Goal: Transaction & Acquisition: Purchase product/service

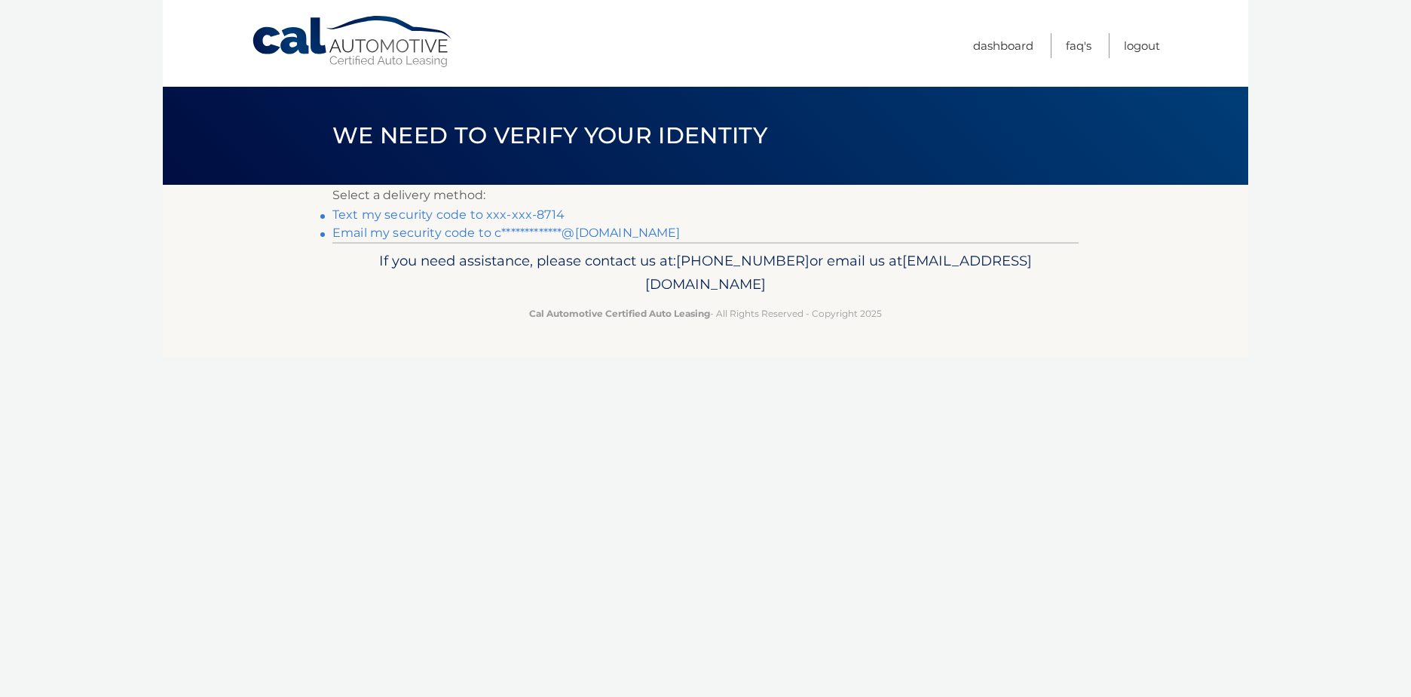
click at [881, 258] on p "If you need assistance, please contact us at: [PHONE_NUMBER] or email us at [EM…" at bounding box center [705, 273] width 727 height 48
click at [496, 215] on link "Text my security code to xxx-xxx-8714" at bounding box center [448, 214] width 232 height 14
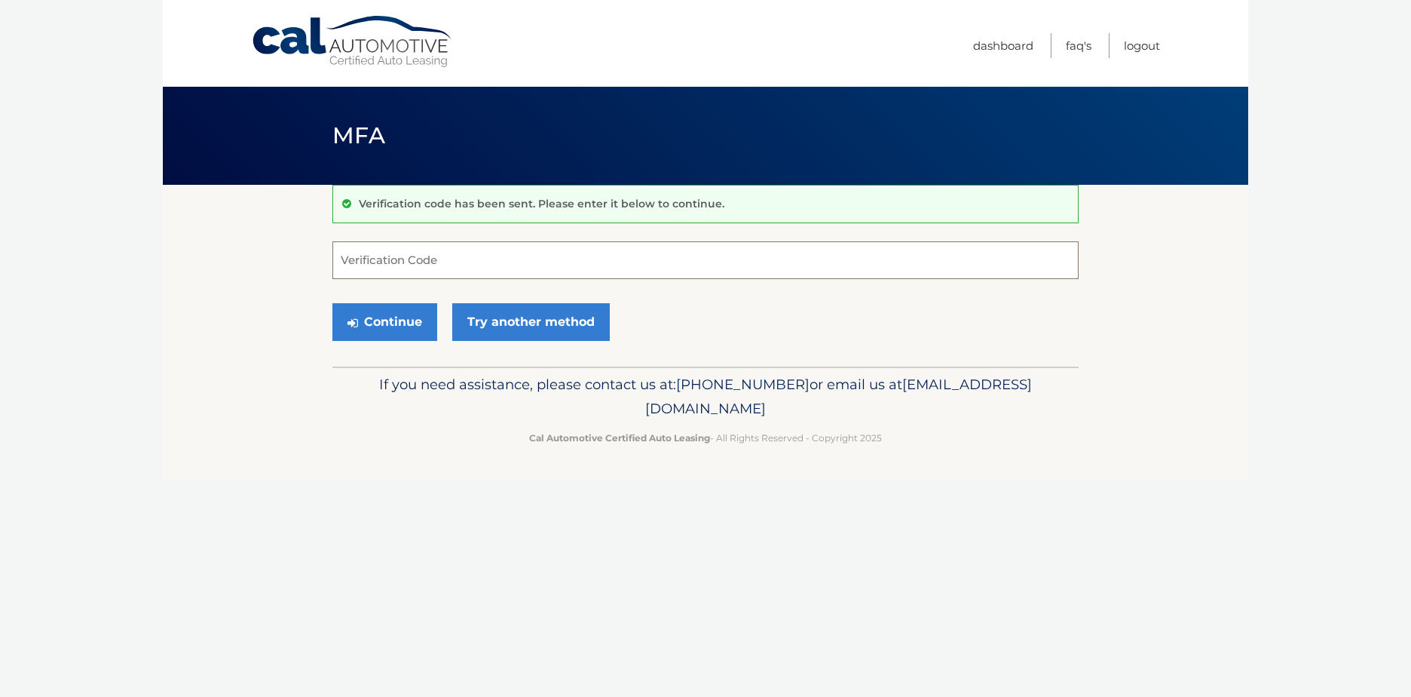
click at [339, 260] on input "Verification Code" at bounding box center [705, 260] width 746 height 38
type input "545043"
click at [363, 317] on button "Continue" at bounding box center [384, 322] width 105 height 38
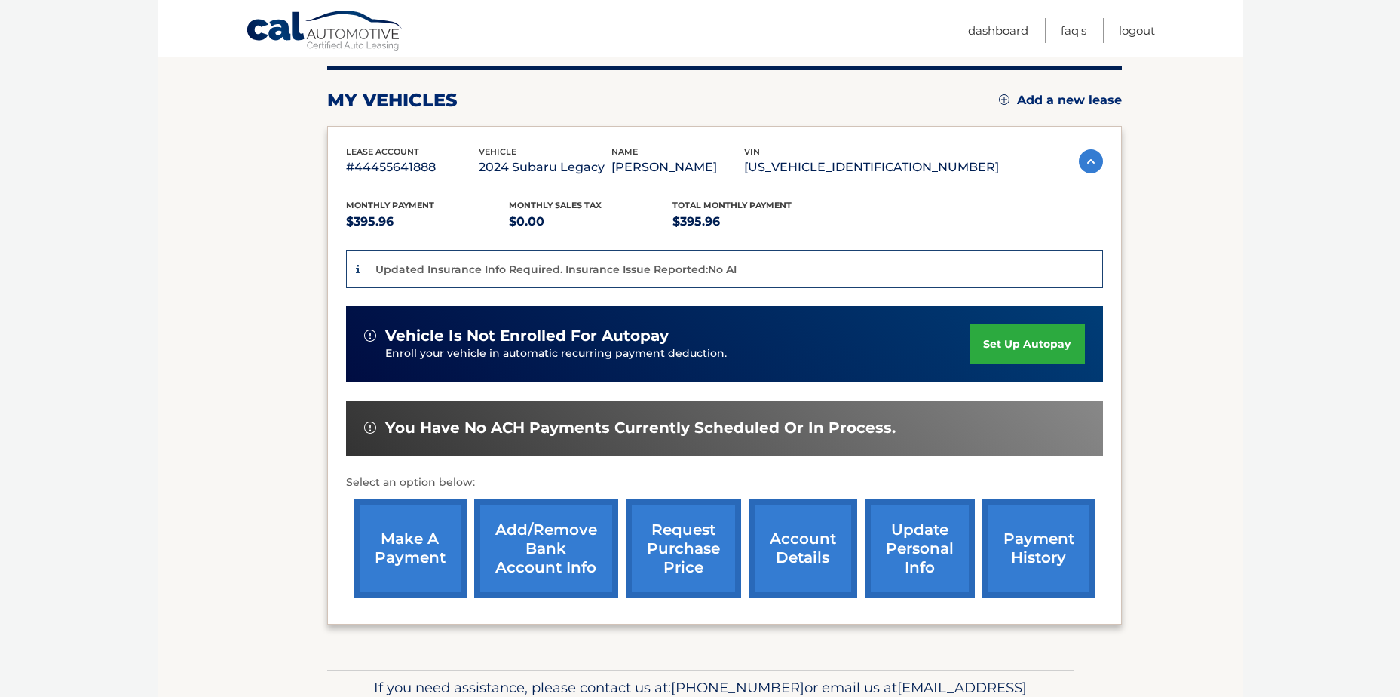
scroll to position [190, 0]
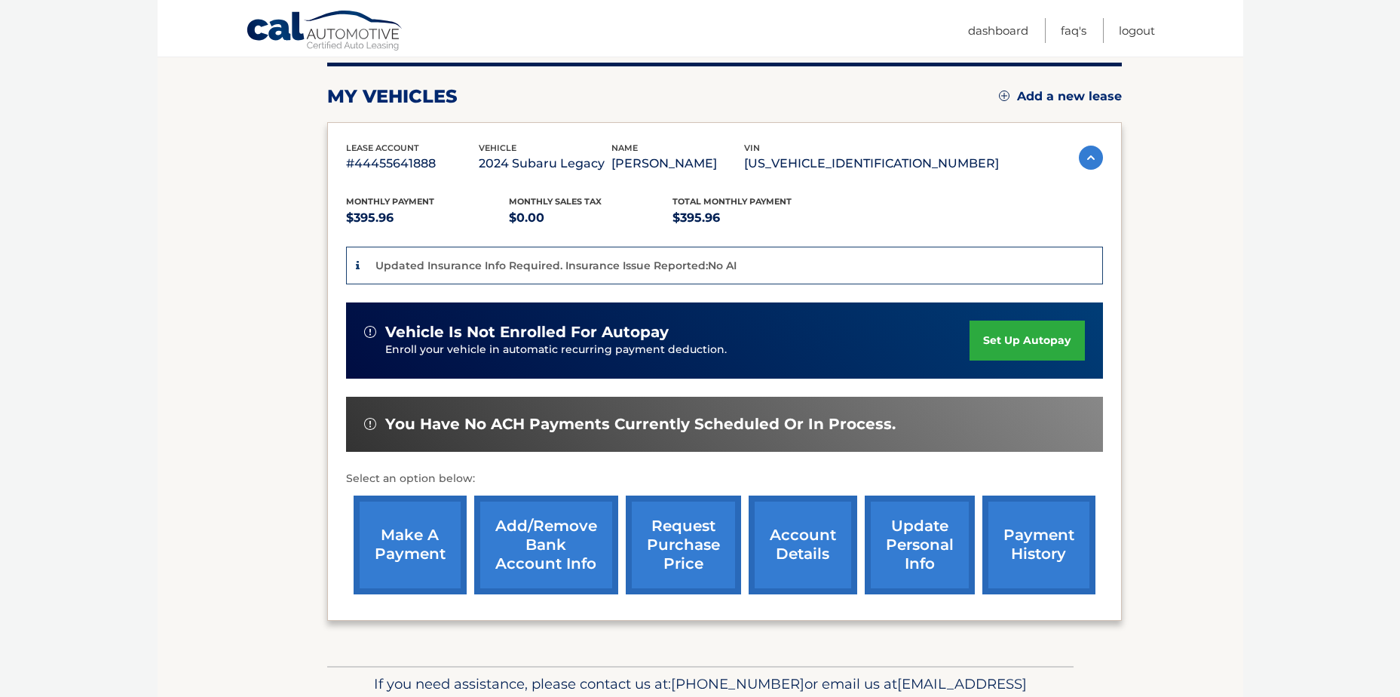
click at [397, 529] on link "make a payment" at bounding box center [410, 544] width 113 height 99
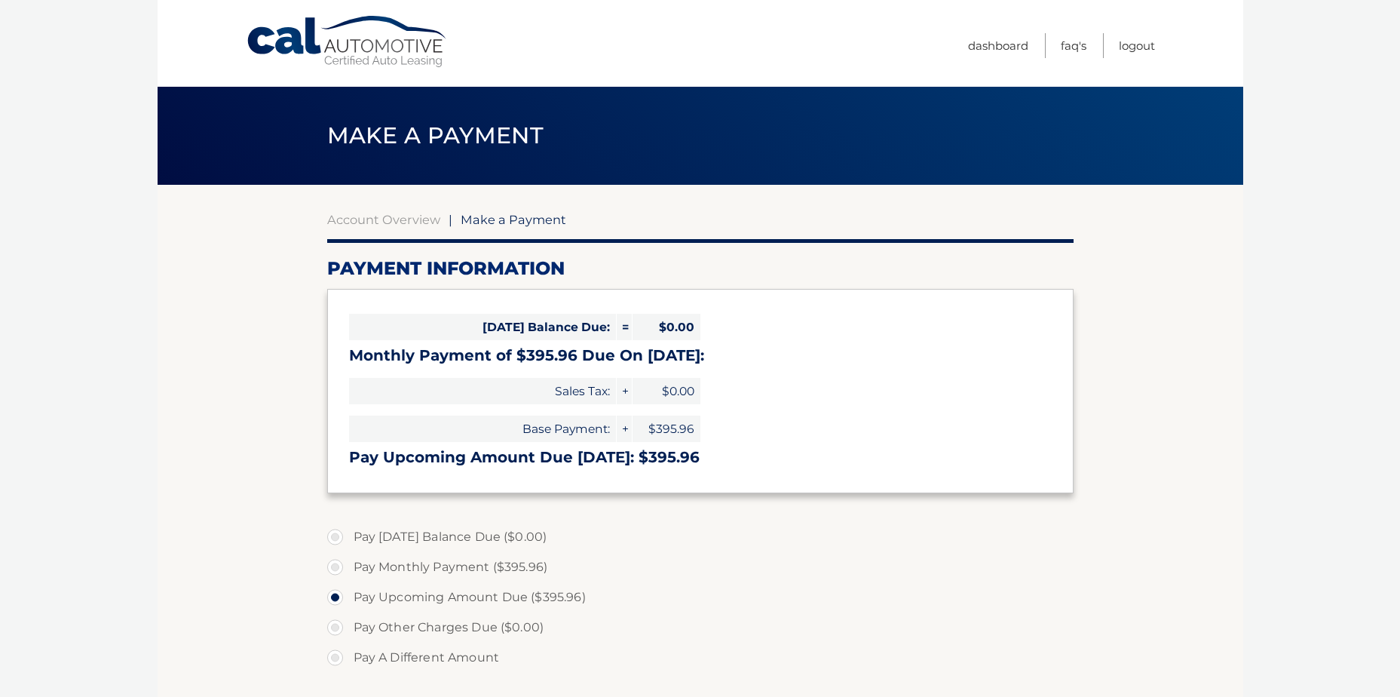
select select "ZmIwNDExYTgtODI5NS00OTU1LWExMzUtMTg0NmYzZWVjZTBi"
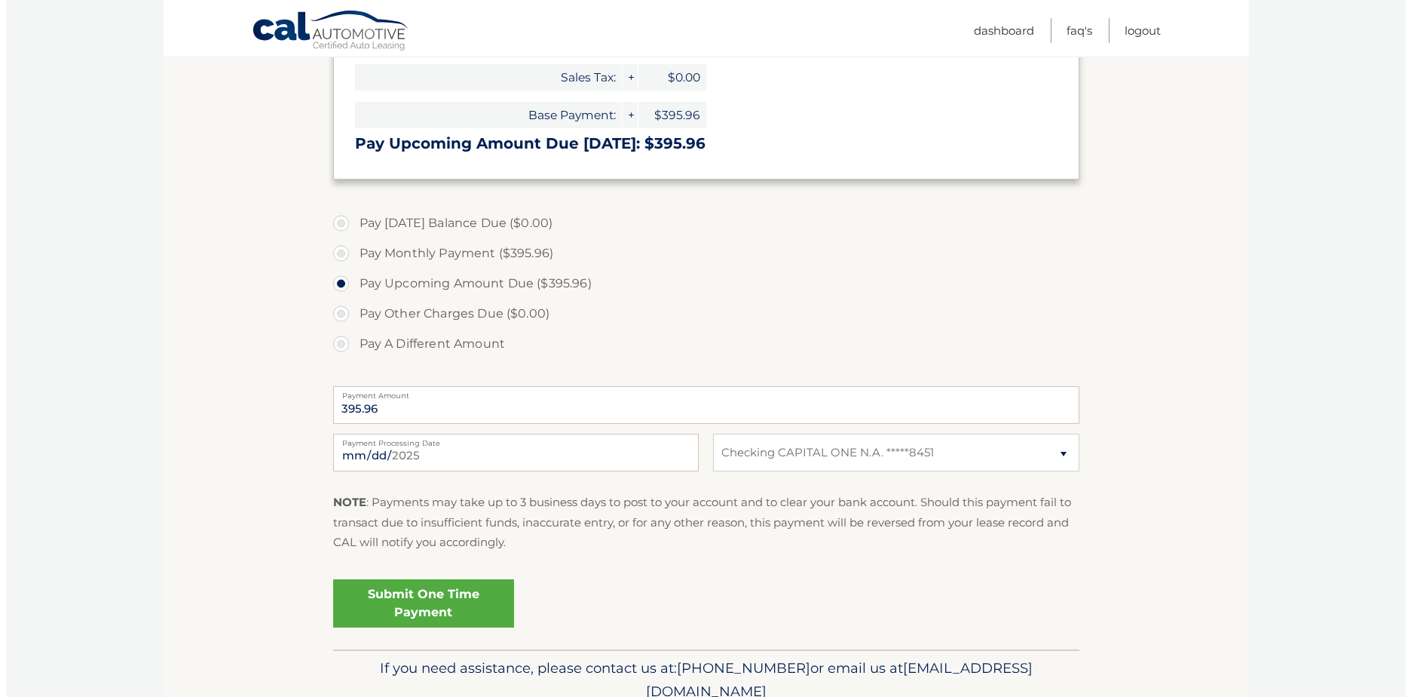
scroll to position [320, 0]
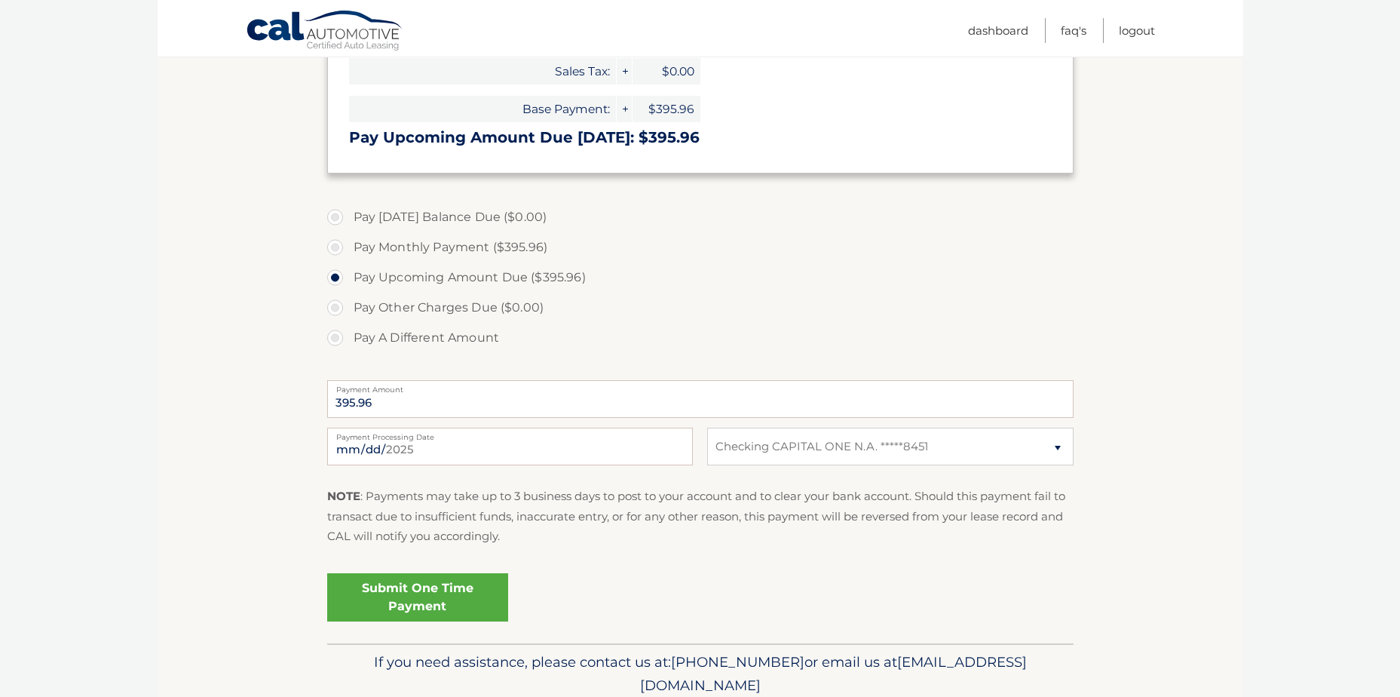
click at [421, 595] on link "Submit One Time Payment" at bounding box center [417, 597] width 181 height 48
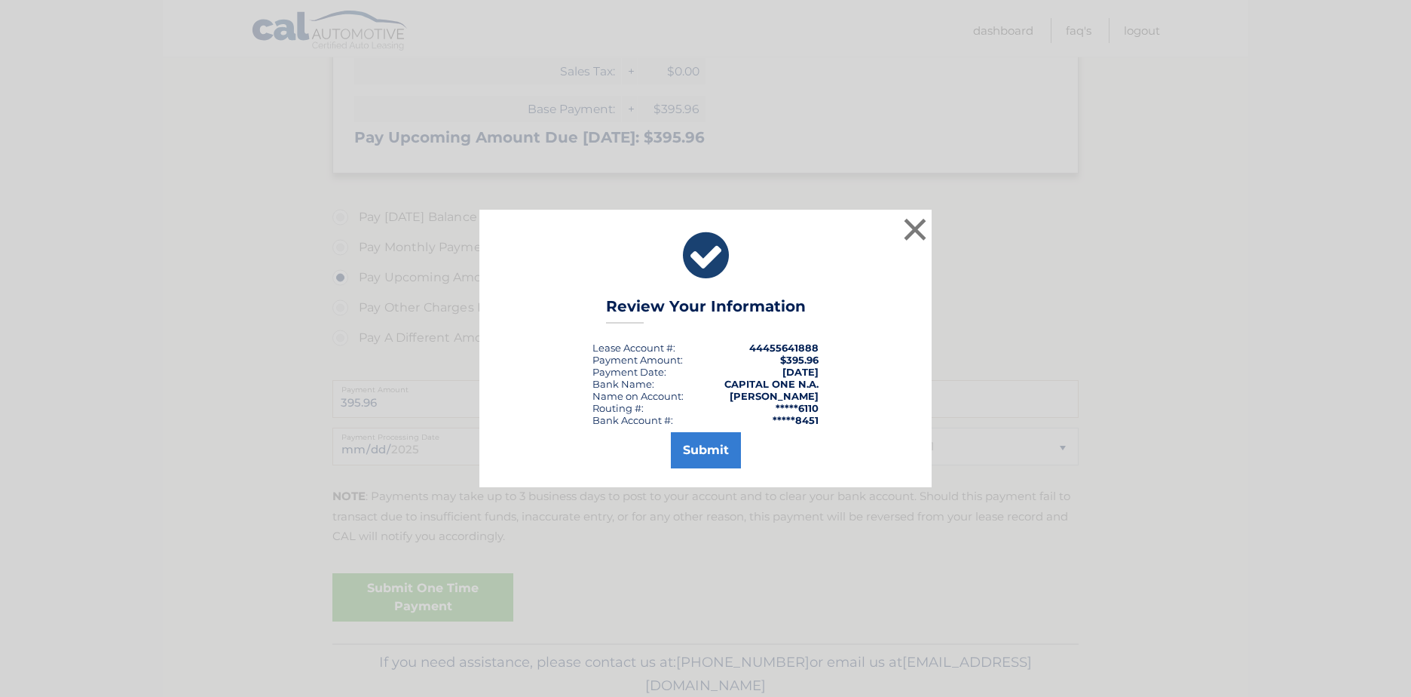
drag, startPoint x: 690, startPoint y: 454, endPoint x: 641, endPoint y: 454, distance: 49.0
click at [641, 454] on div "Submit" at bounding box center [705, 447] width 415 height 42
click at [693, 451] on button "Submit" at bounding box center [706, 450] width 70 height 36
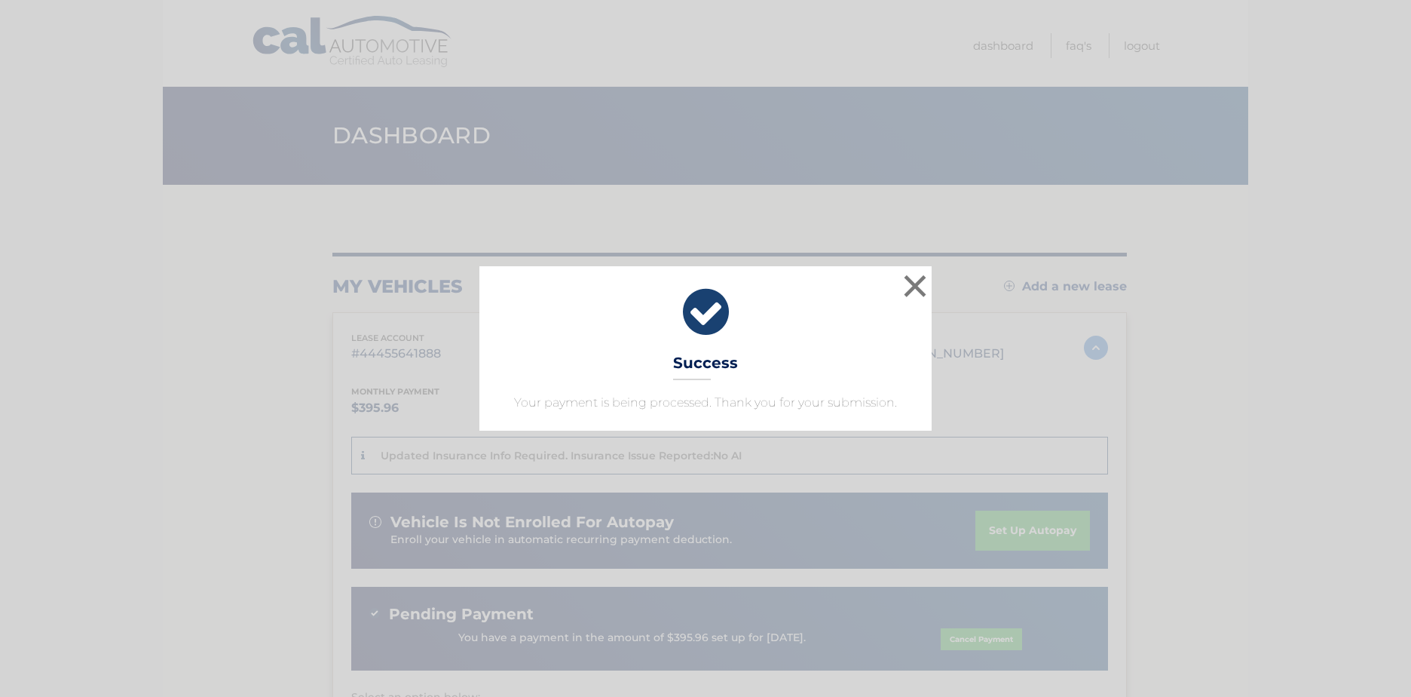
click at [1407, 294] on div "× Success Your payment is being processed. Thank you for your submission. Loadi…" at bounding box center [705, 348] width 1411 height 697
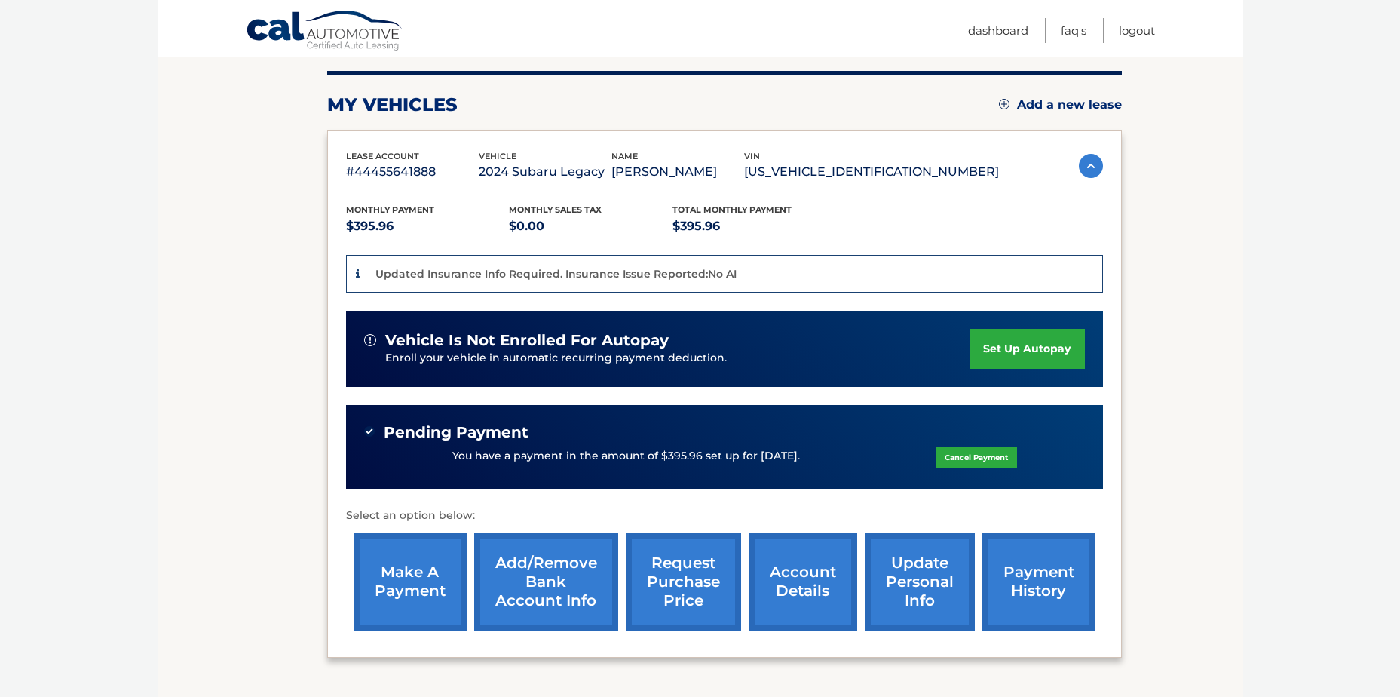
scroll to position [182, 0]
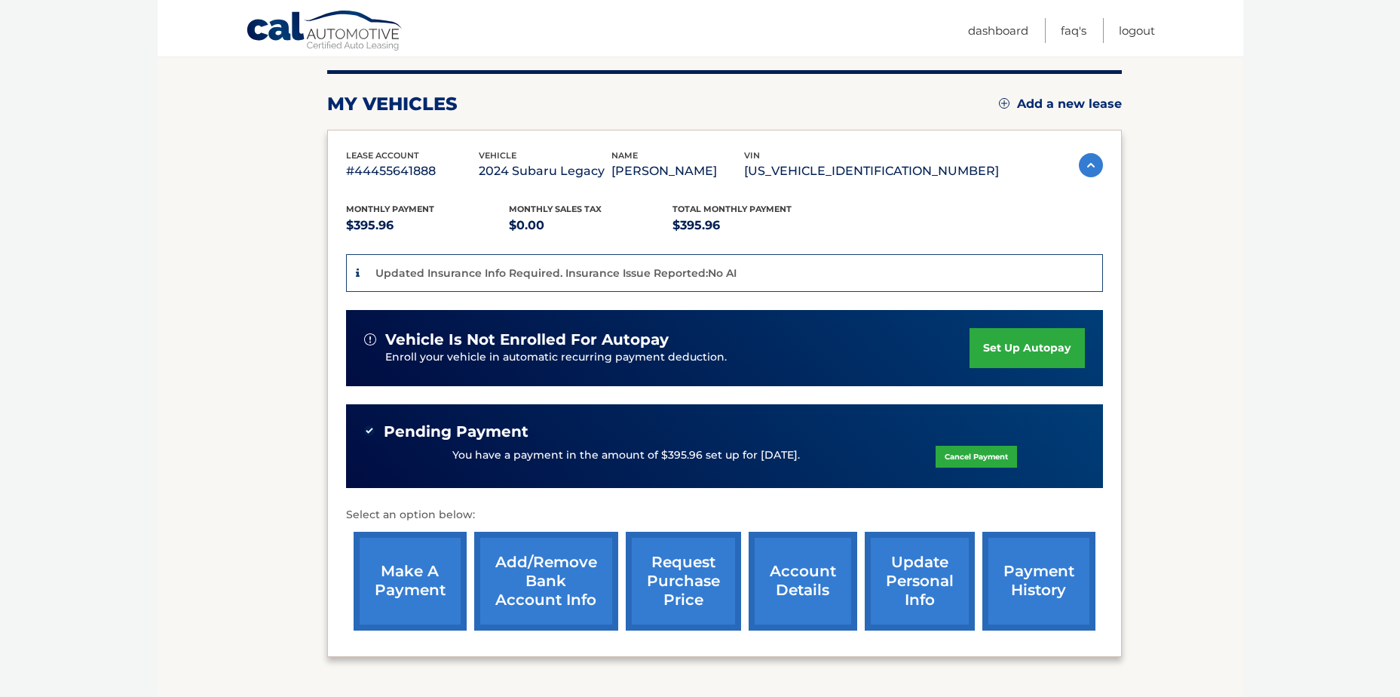
click at [800, 577] on link "account details" at bounding box center [803, 581] width 109 height 99
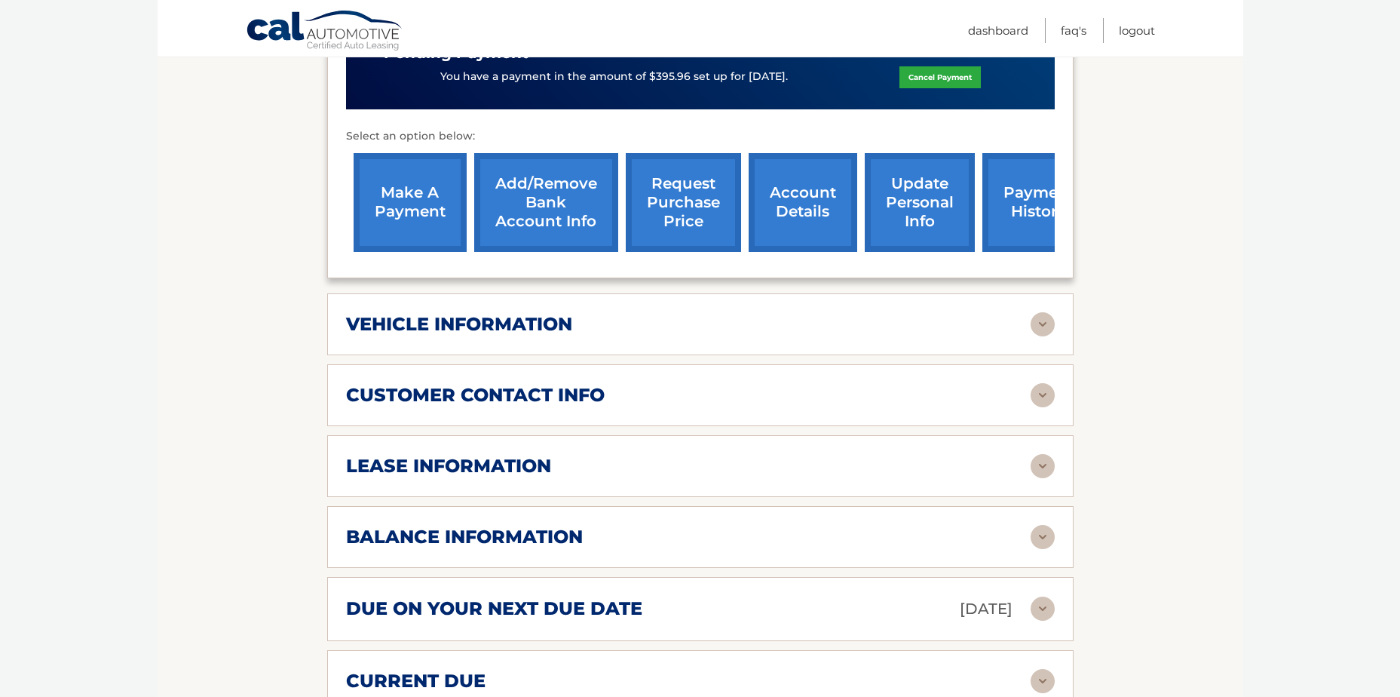
scroll to position [550, 0]
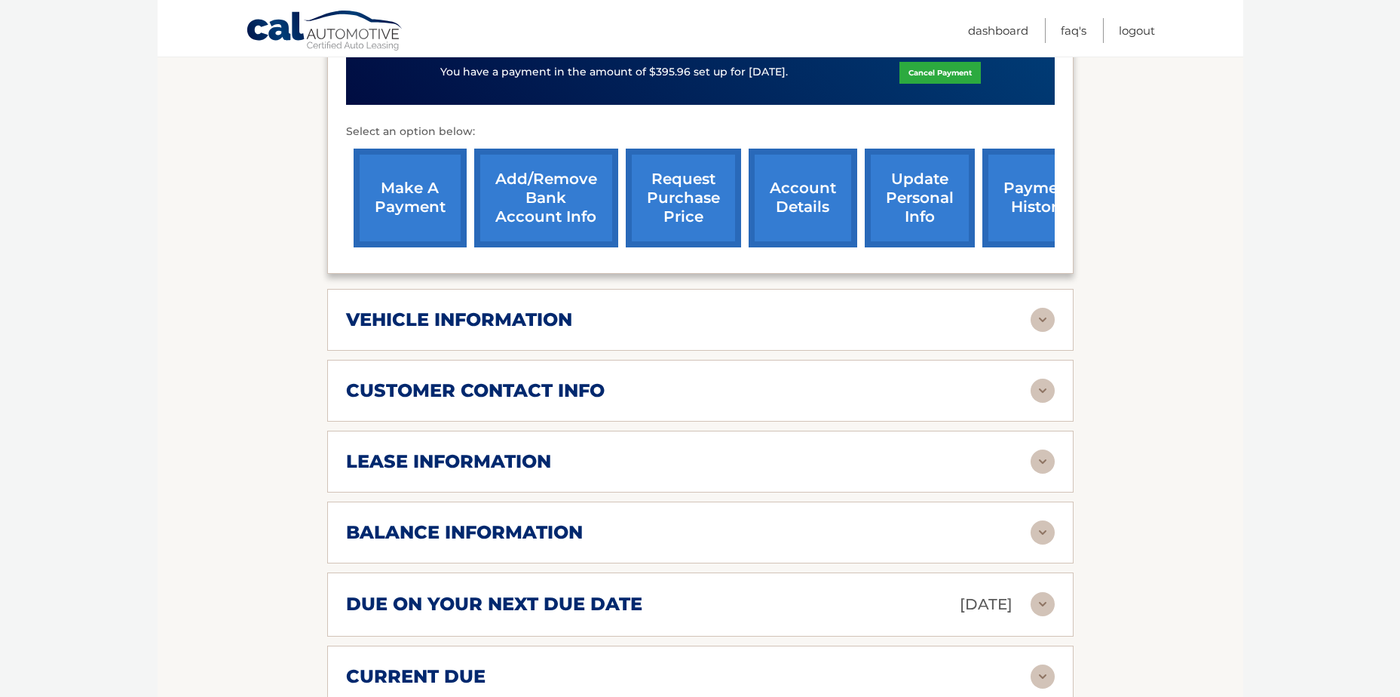
click at [1043, 449] on img at bounding box center [1043, 461] width 24 height 24
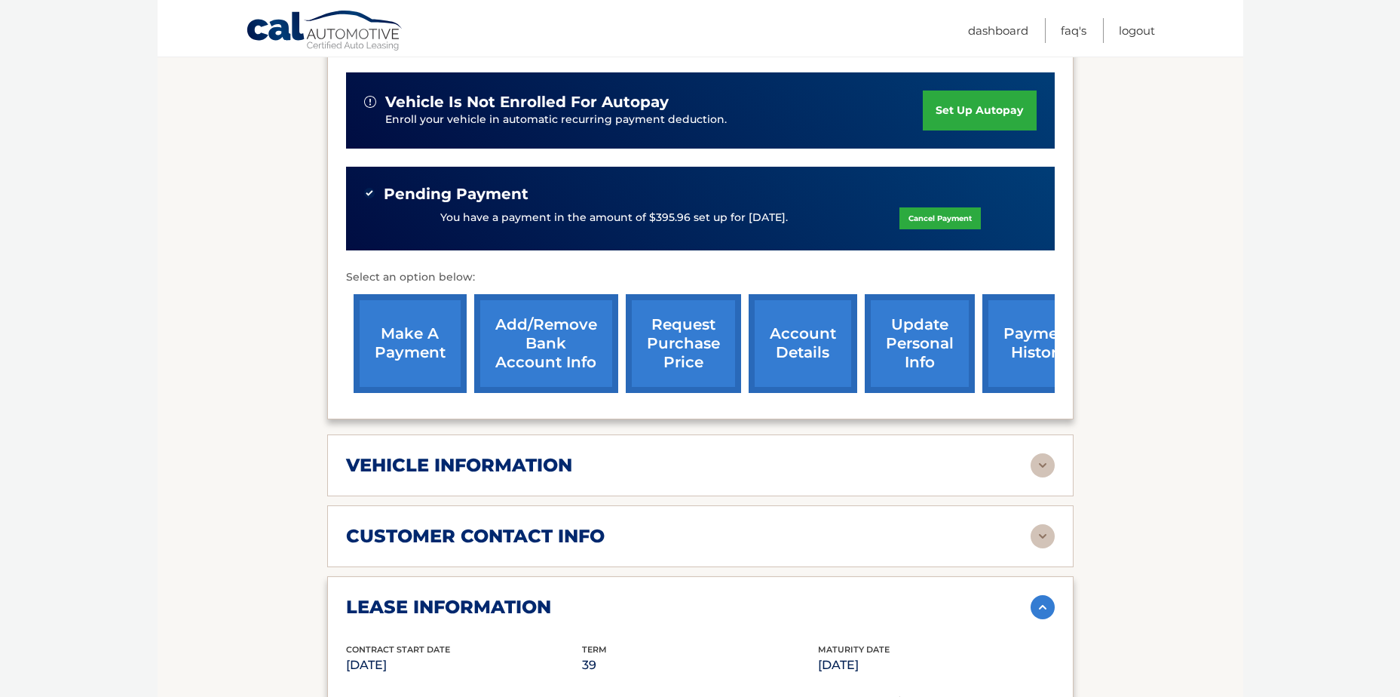
scroll to position [407, 0]
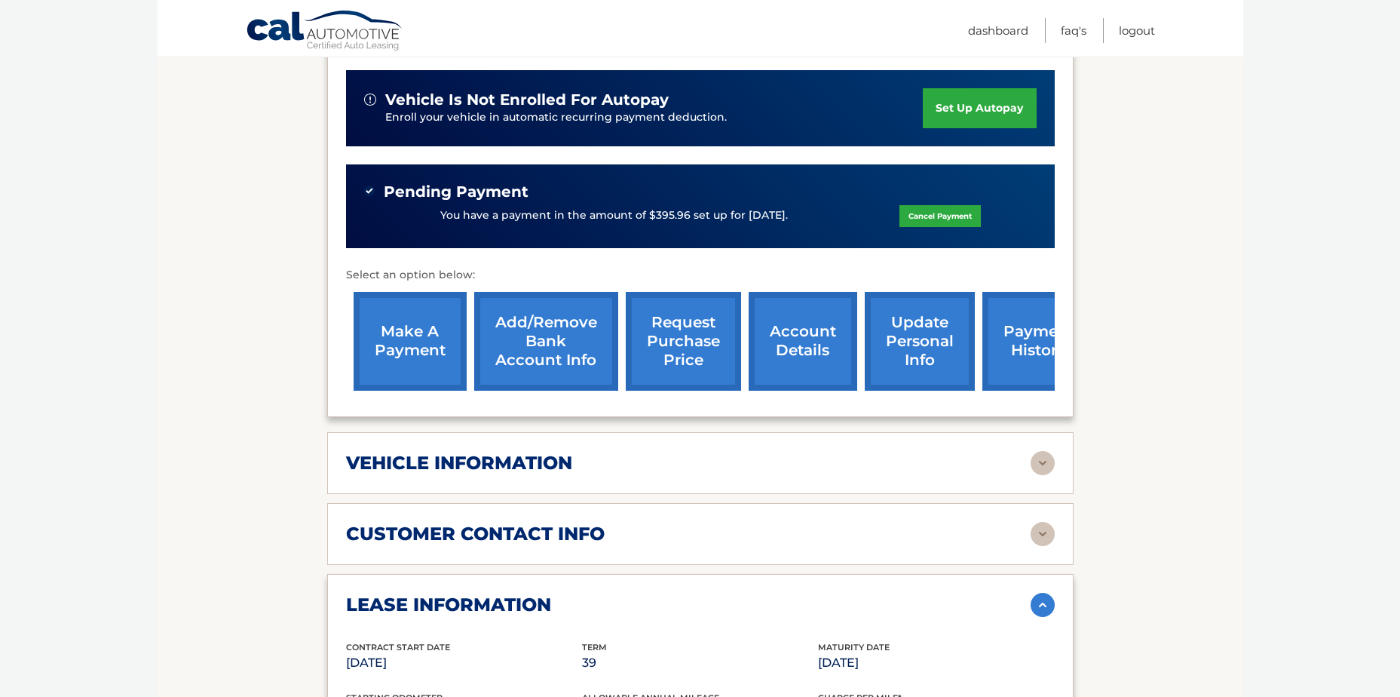
click at [1041, 451] on img at bounding box center [1043, 463] width 24 height 24
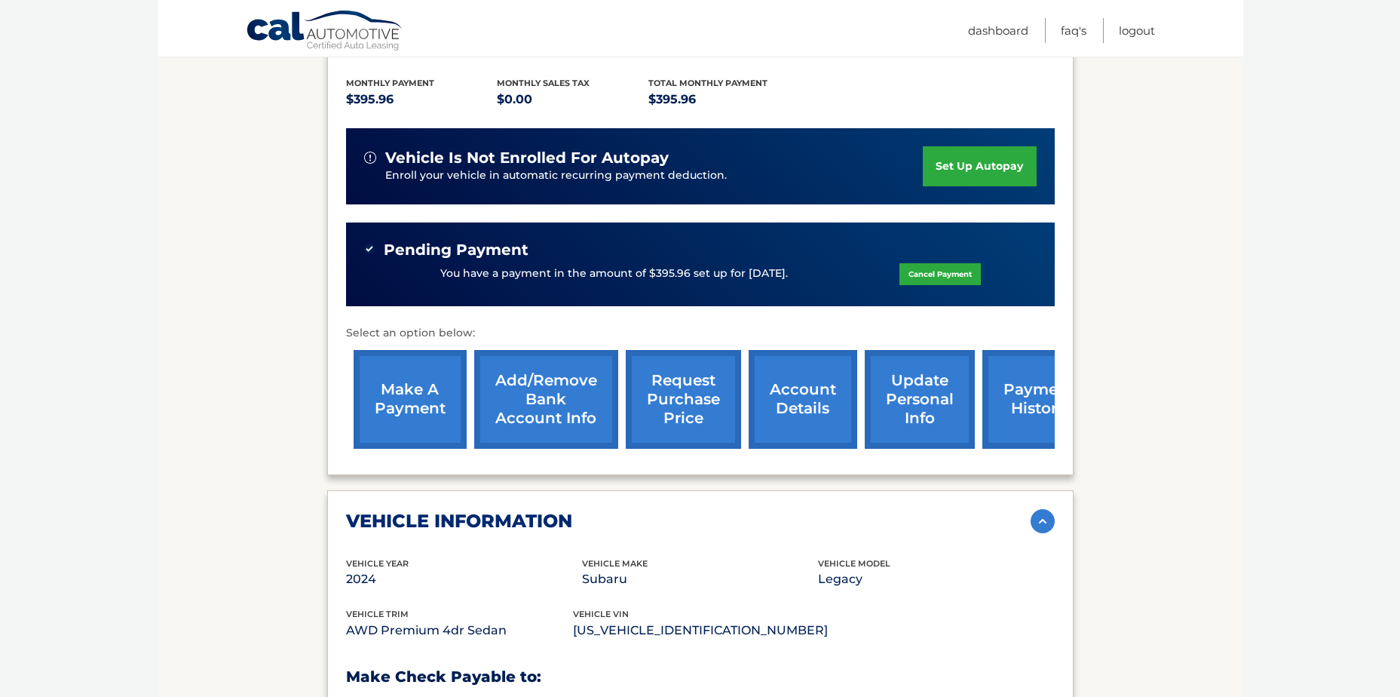
scroll to position [346, 0]
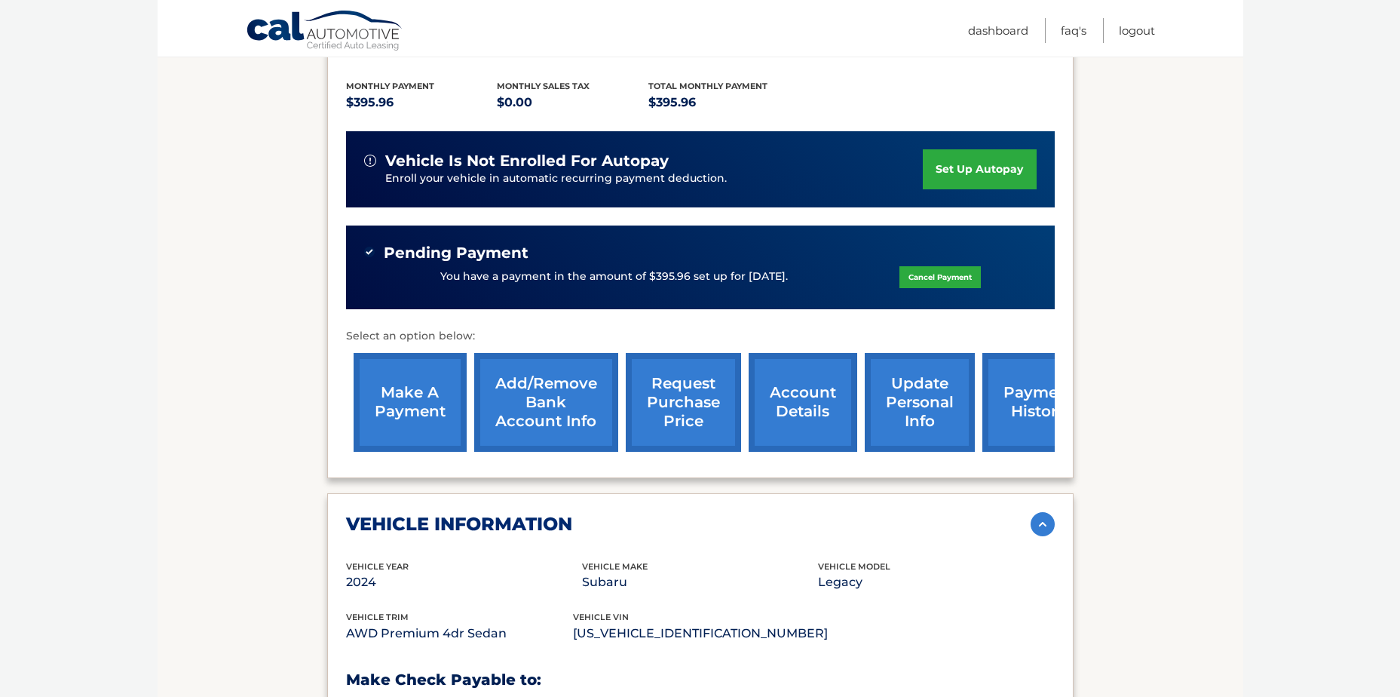
click at [688, 388] on link "request purchase price" at bounding box center [683, 402] width 115 height 99
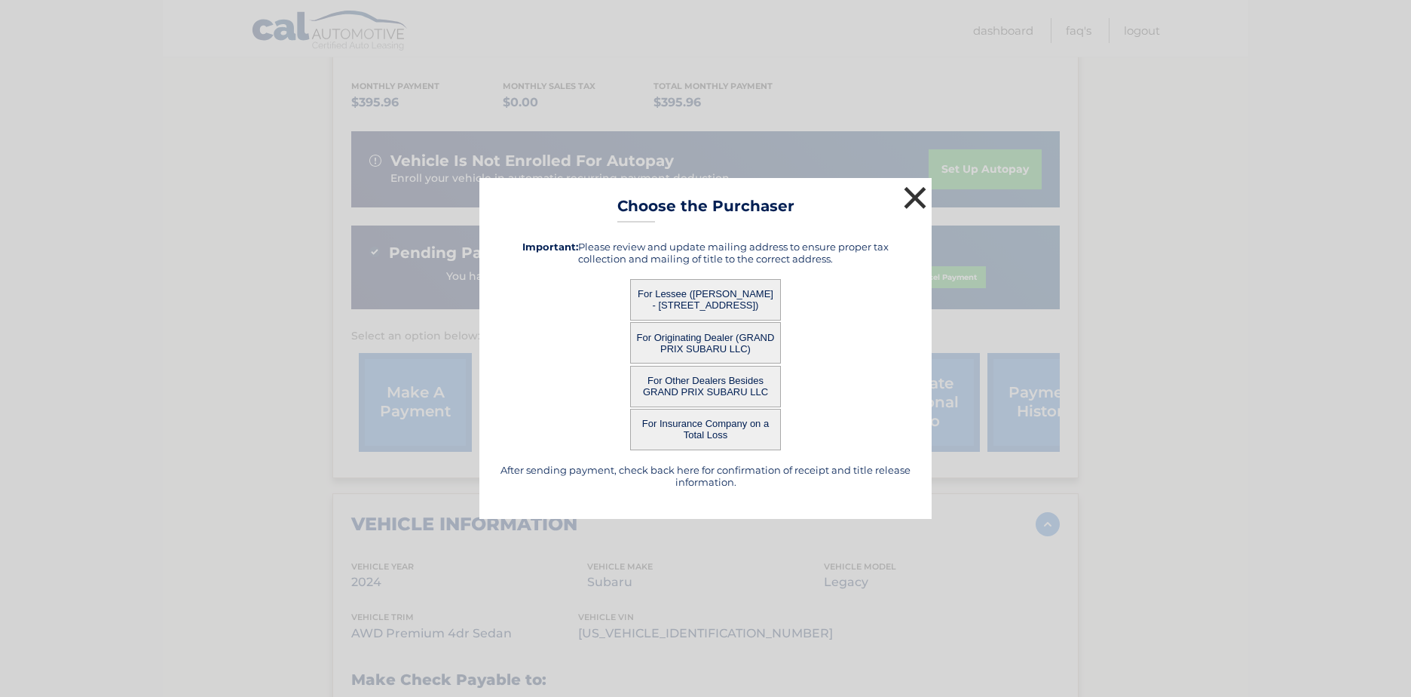
click at [915, 199] on button "×" at bounding box center [915, 197] width 30 height 30
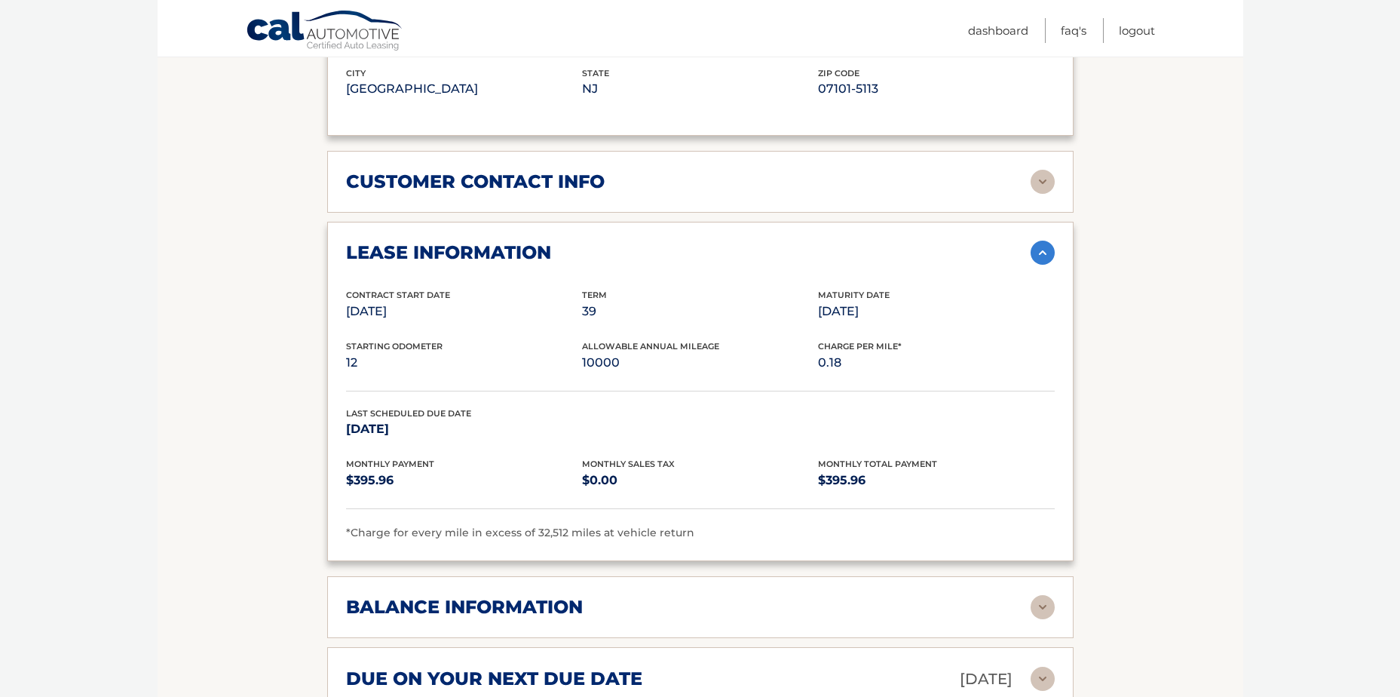
scroll to position [513, 0]
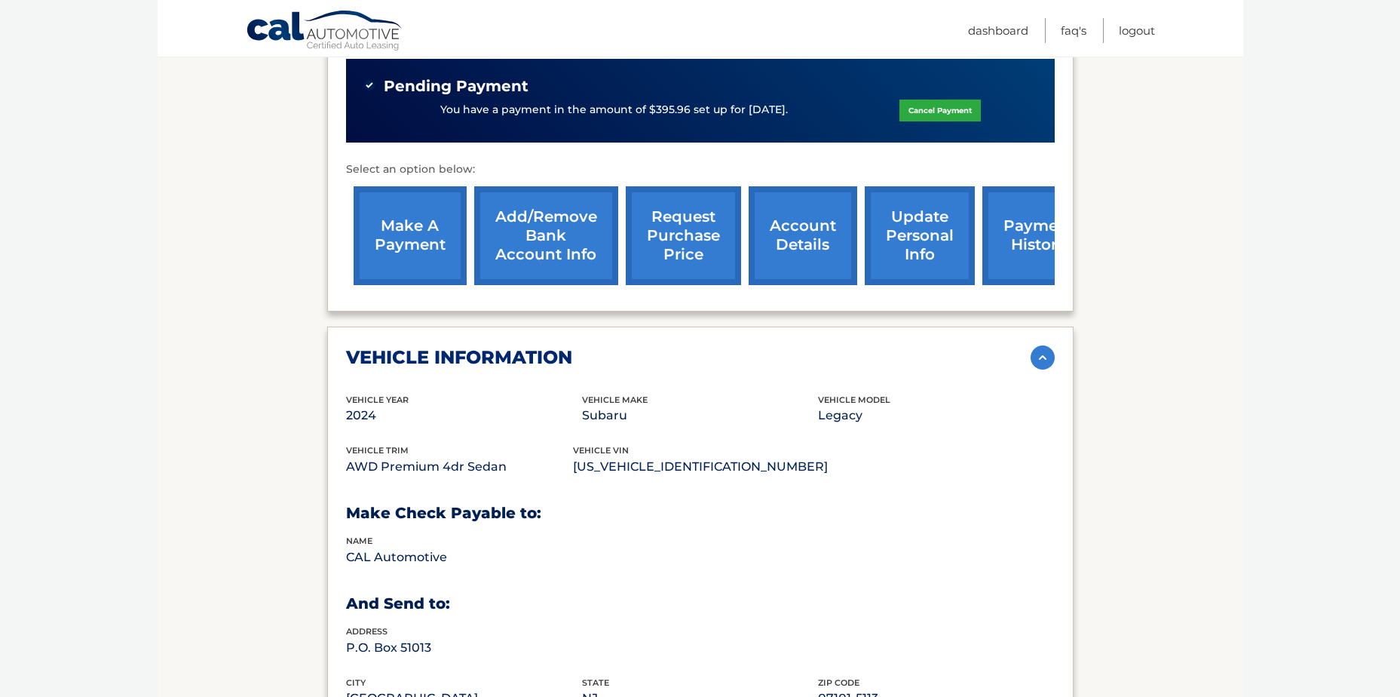
click at [1044, 345] on img at bounding box center [1043, 357] width 24 height 24
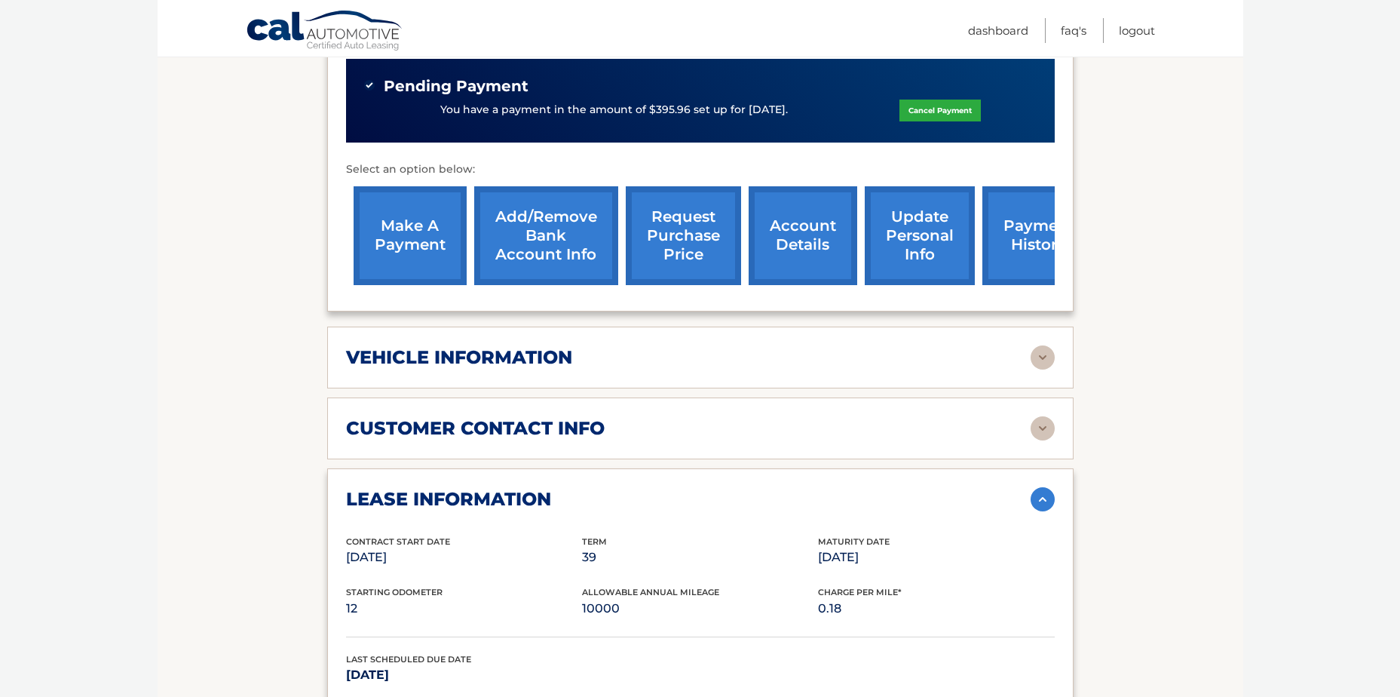
click at [1043, 487] on img at bounding box center [1043, 499] width 24 height 24
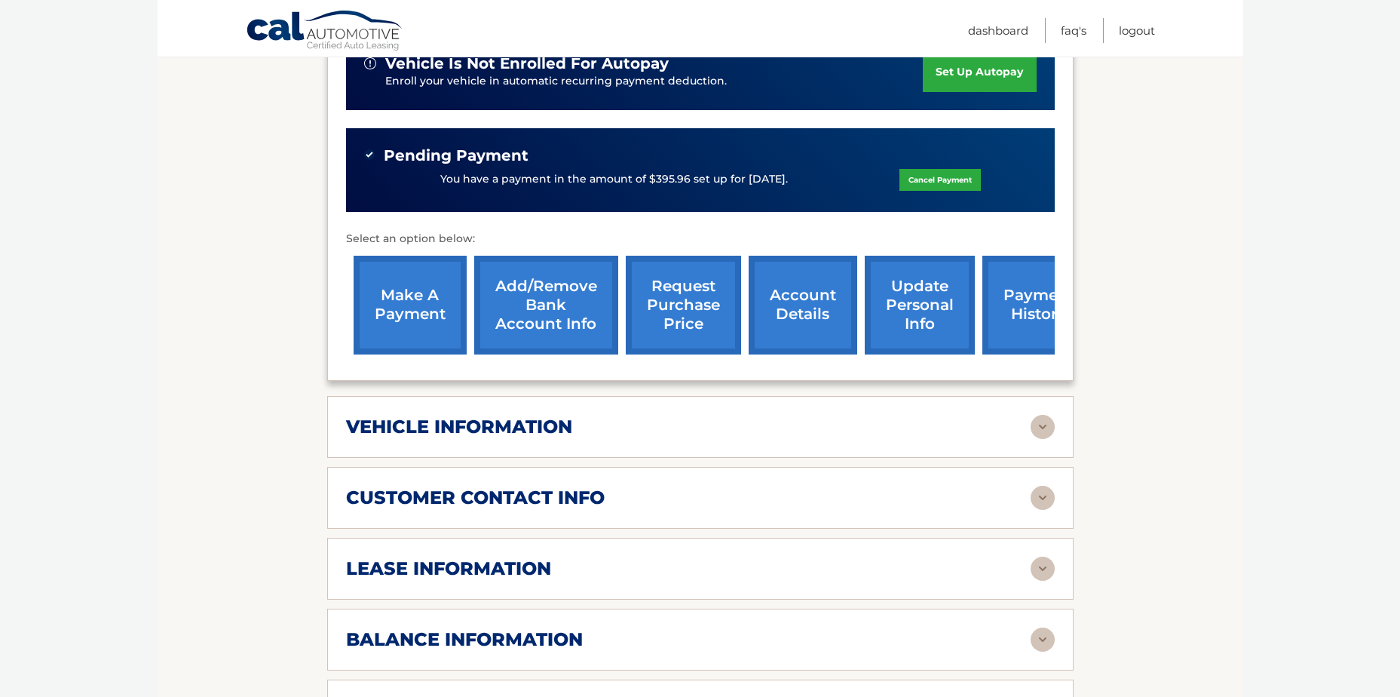
scroll to position [0, 0]
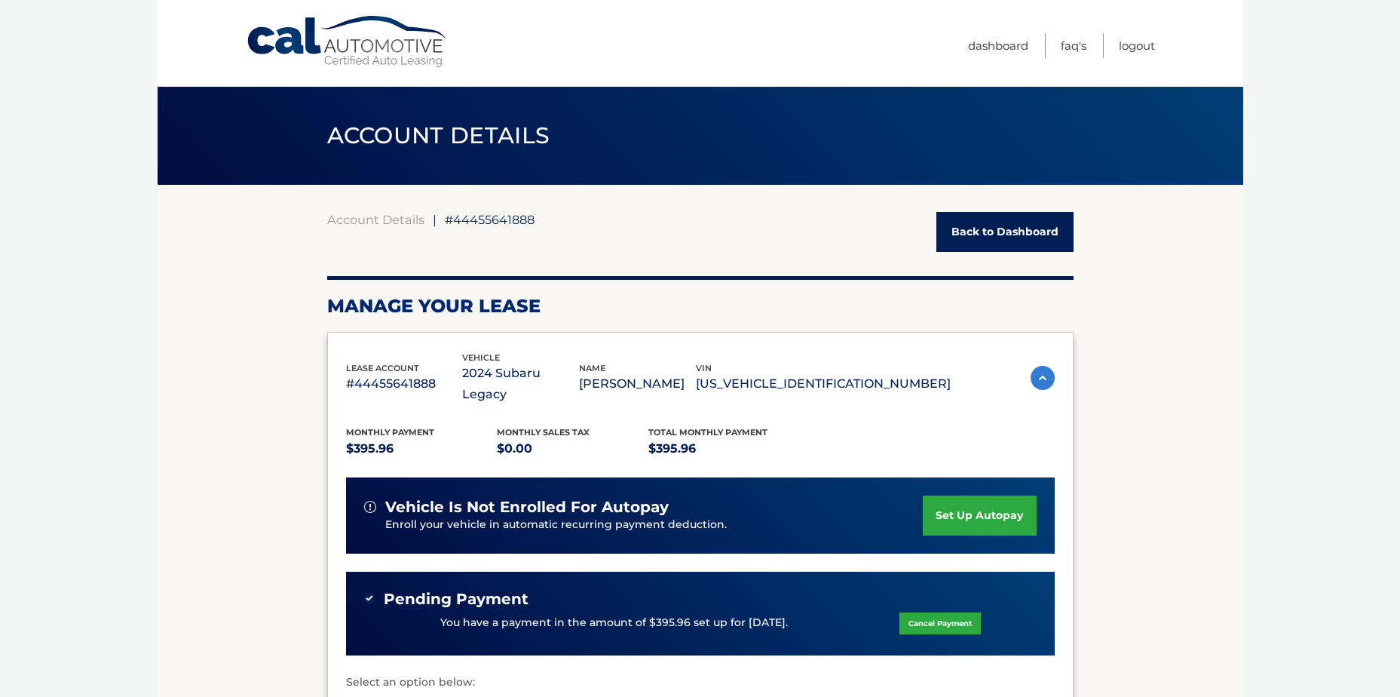
click at [976, 237] on link "Back to Dashboard" at bounding box center [1004, 232] width 137 height 40
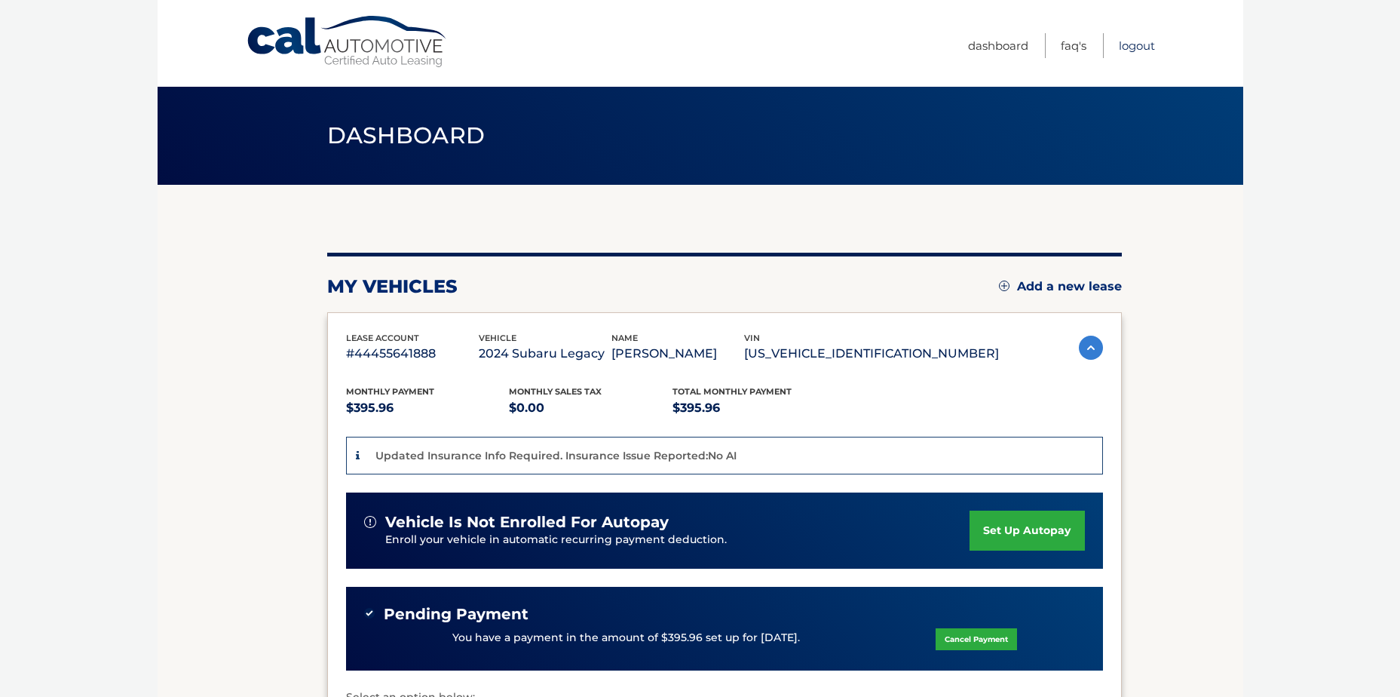
click at [1129, 53] on link "Logout" at bounding box center [1137, 45] width 36 height 25
